Goal: Obtain resource: Download file/media

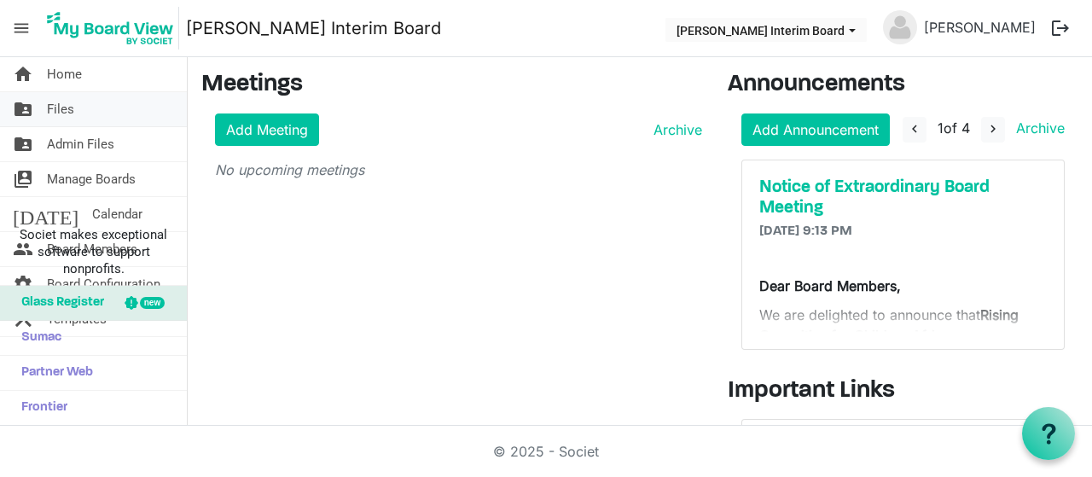
click at [65, 113] on span "Files" at bounding box center [60, 109] width 27 height 34
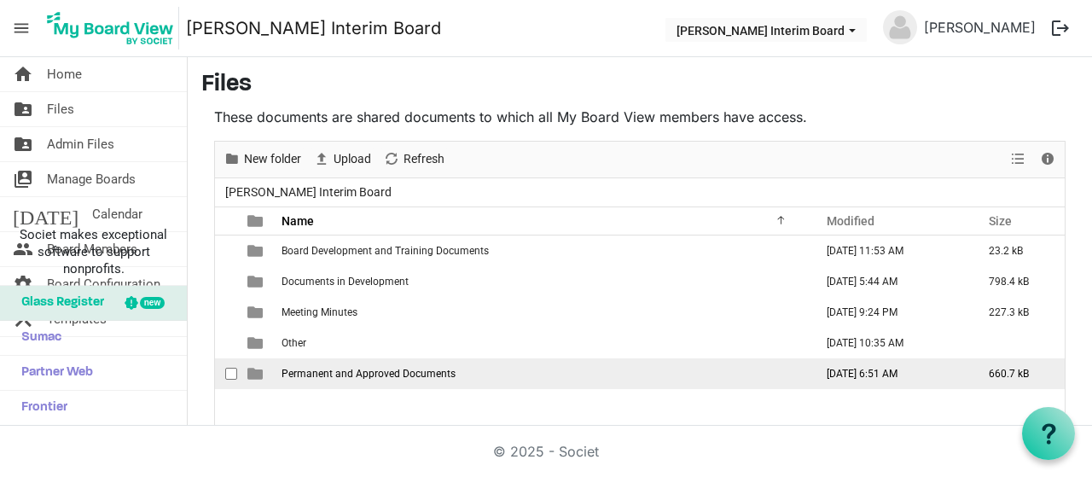
click at [396, 375] on span "Permanent and Approved Documents" at bounding box center [369, 374] width 174 height 12
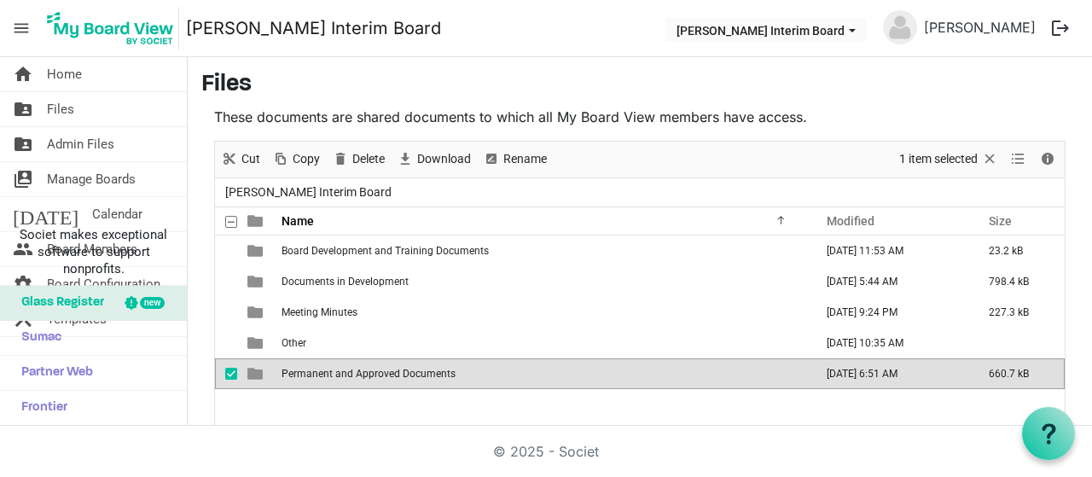
click at [396, 375] on span "Permanent and Approved Documents" at bounding box center [369, 374] width 174 height 12
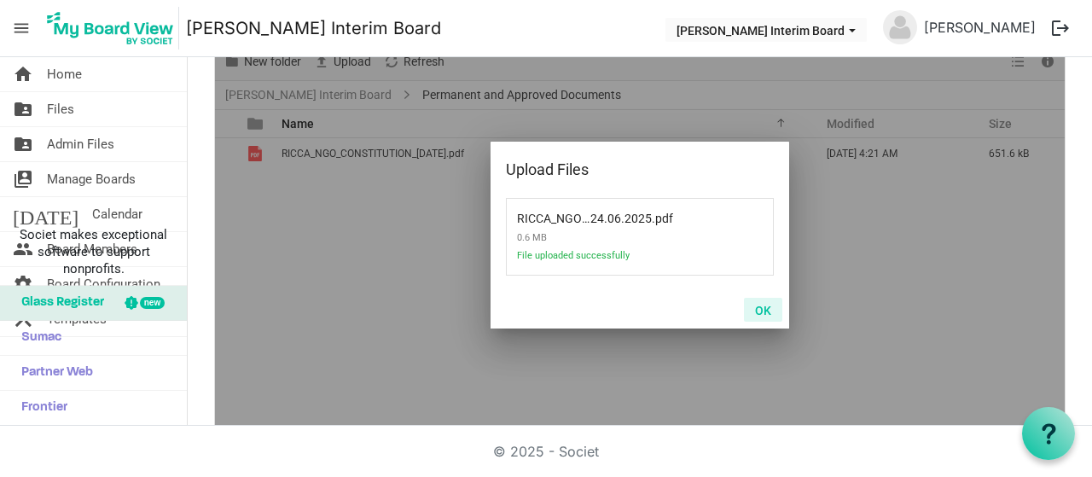
click at [760, 308] on button "OK" at bounding box center [763, 310] width 38 height 24
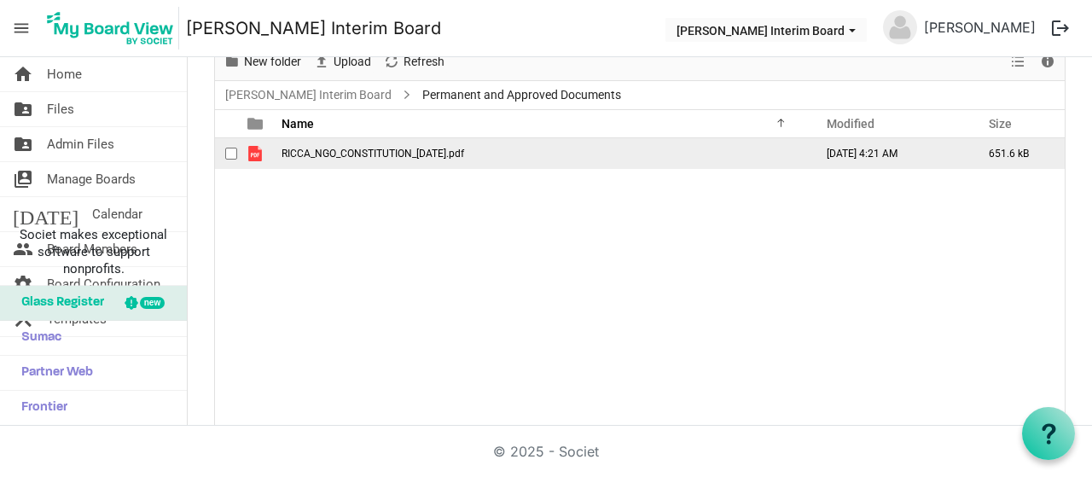
click at [386, 154] on span "RICCA_NGO_CONSTITUTION_24.06.2025.pdf" at bounding box center [373, 154] width 183 height 12
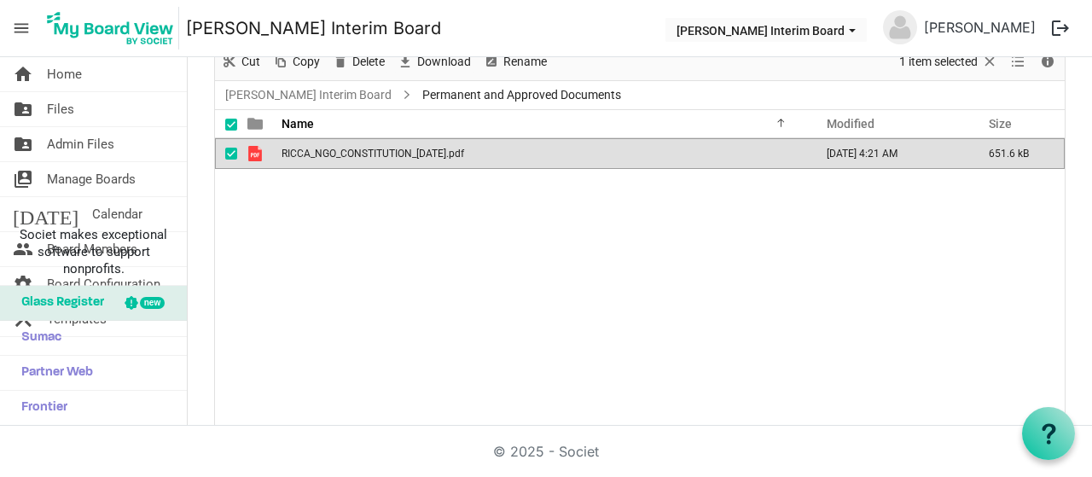
click at [416, 153] on span "RICCA_NGO_CONSTITUTION_24.06.2025.pdf" at bounding box center [373, 154] width 183 height 12
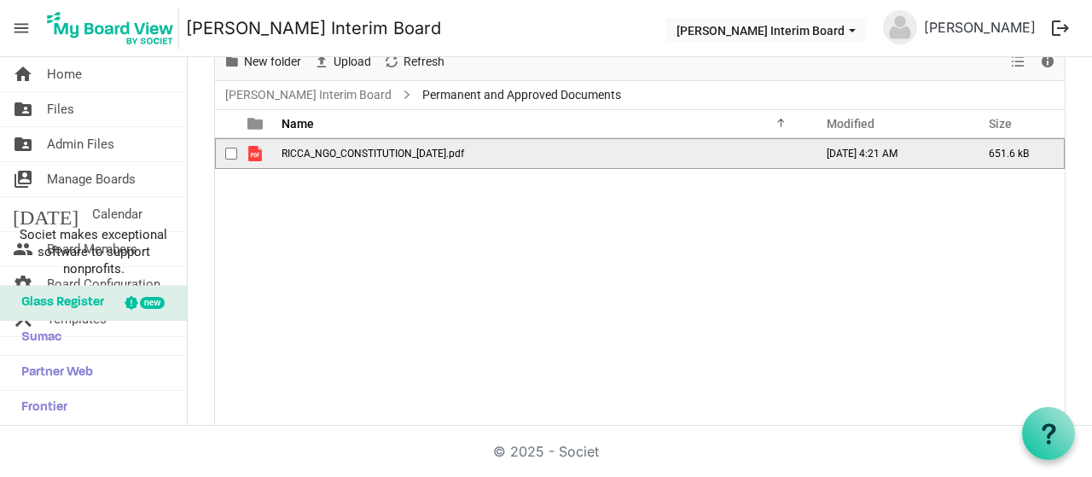
click at [416, 153] on span "RICCA_NGO_CONSTITUTION_24.06.2025.pdf" at bounding box center [373, 154] width 183 height 12
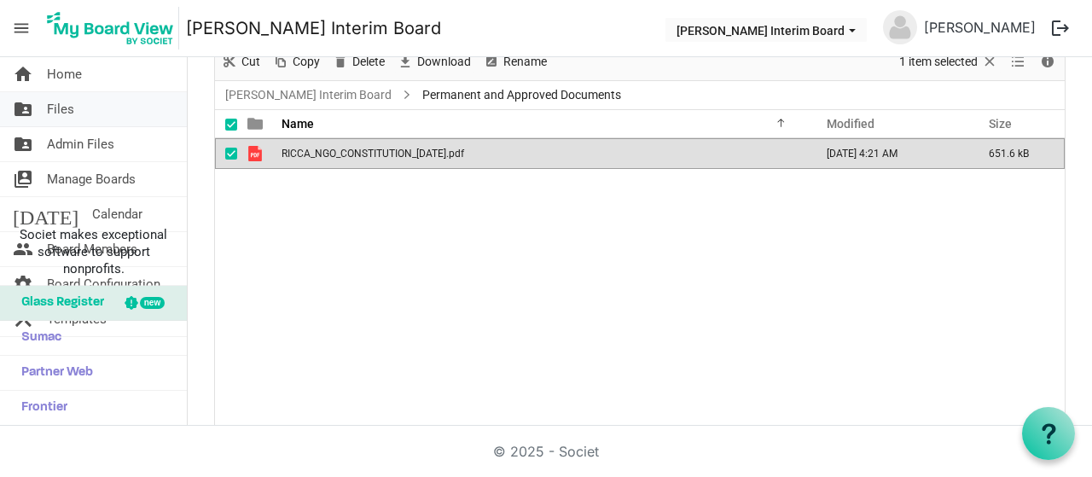
click at [67, 108] on span "Files" at bounding box center [60, 109] width 27 height 34
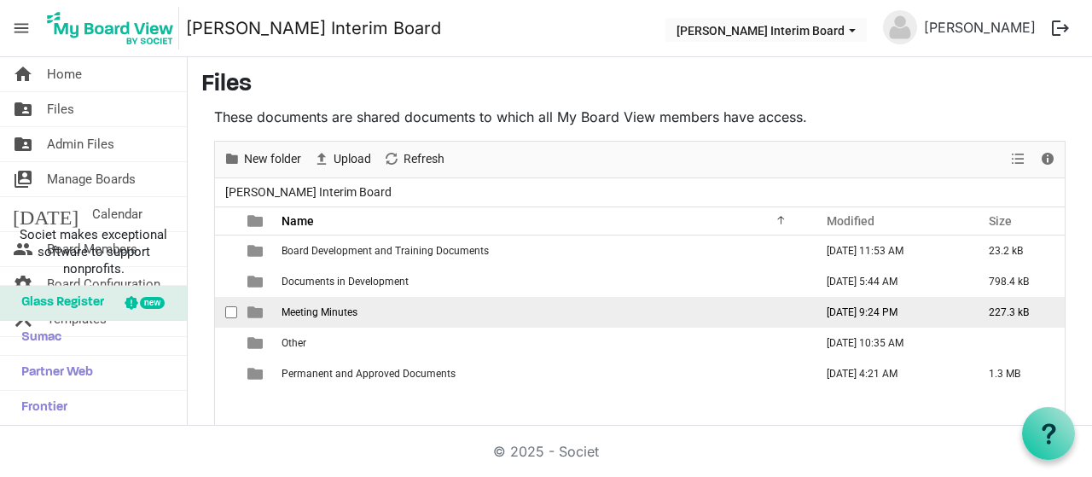
click at [324, 306] on span "Meeting Minutes" at bounding box center [320, 312] width 76 height 12
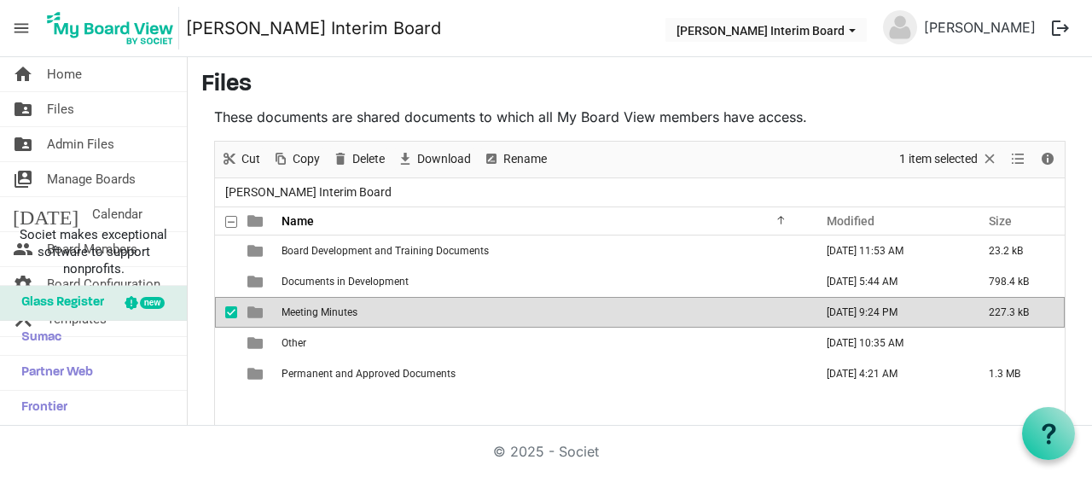
click at [324, 306] on span "Meeting Minutes" at bounding box center [320, 312] width 76 height 12
